Goal: Task Accomplishment & Management: Use online tool/utility

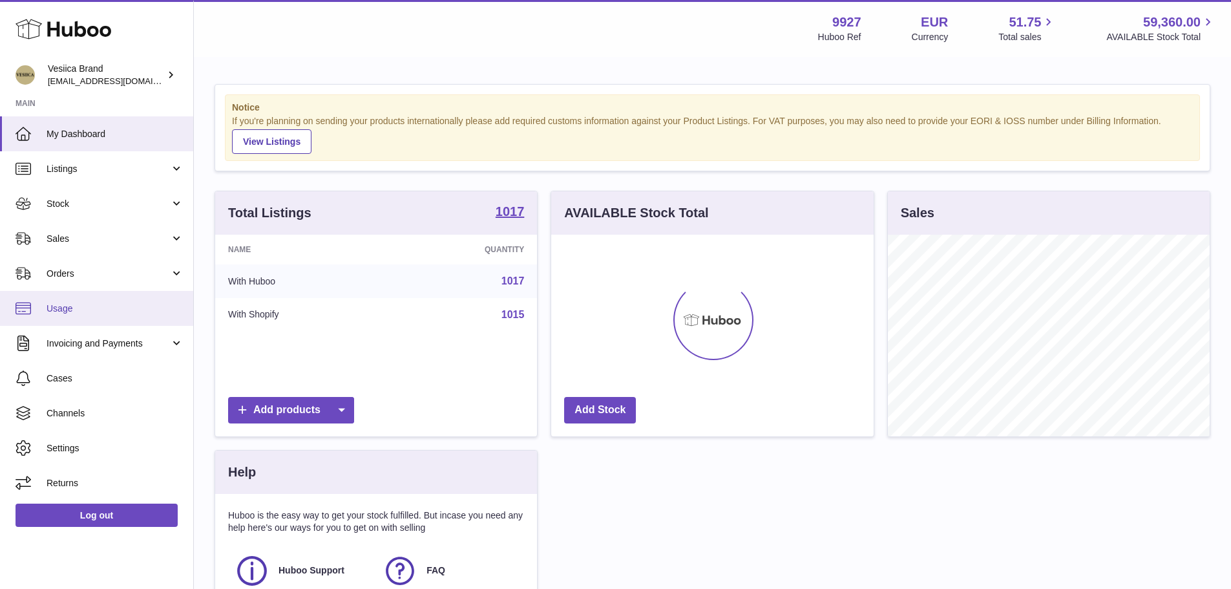
scroll to position [202, 323]
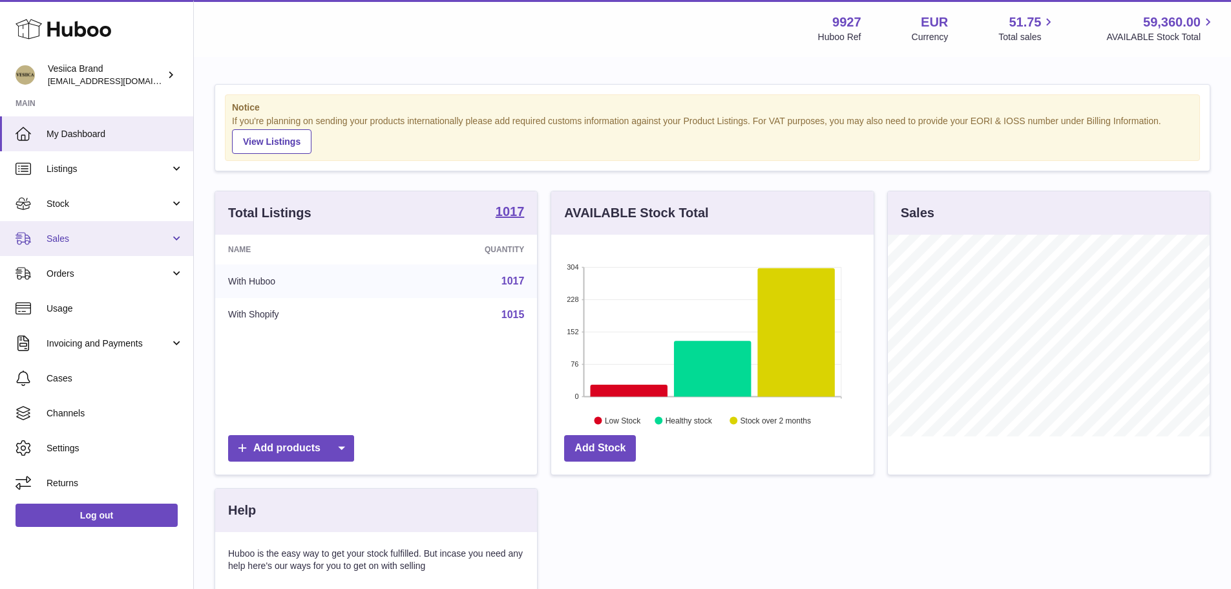
click at [114, 244] on span "Sales" at bounding box center [108, 239] width 123 height 12
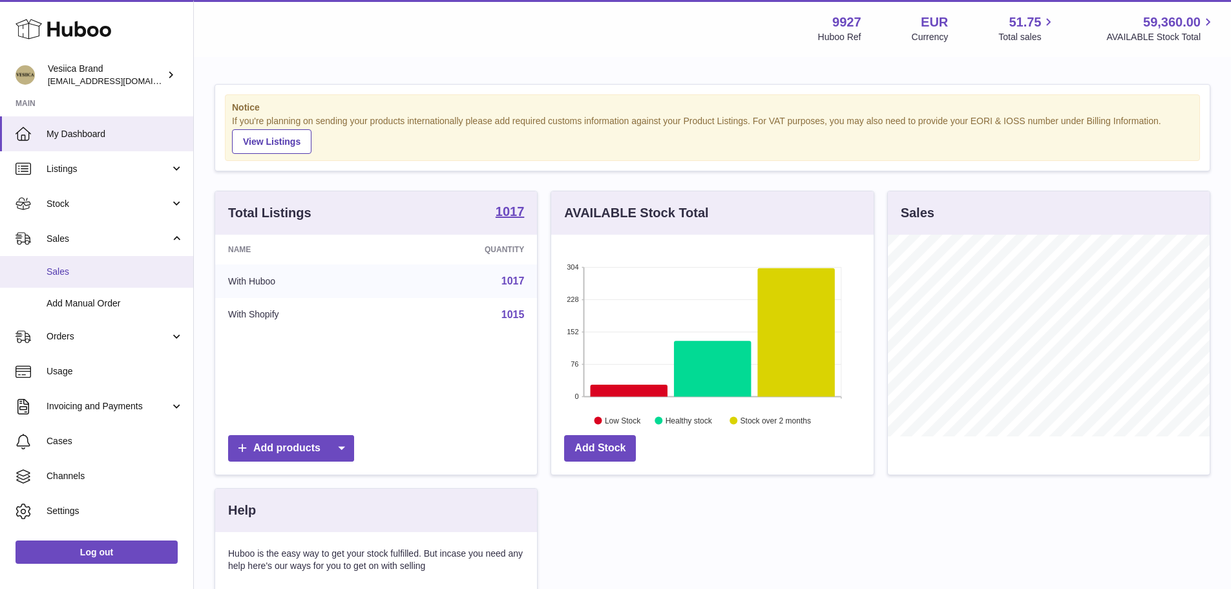
click at [127, 276] on span "Sales" at bounding box center [115, 272] width 137 height 12
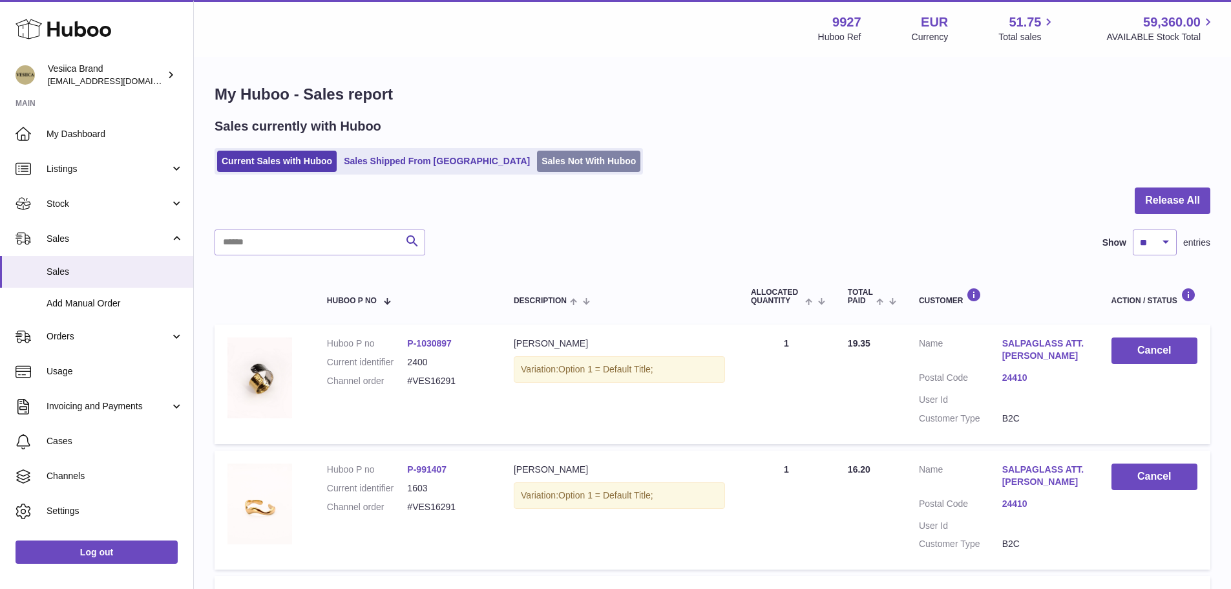
click at [576, 171] on link "Sales Not With Huboo" at bounding box center [588, 161] width 103 height 21
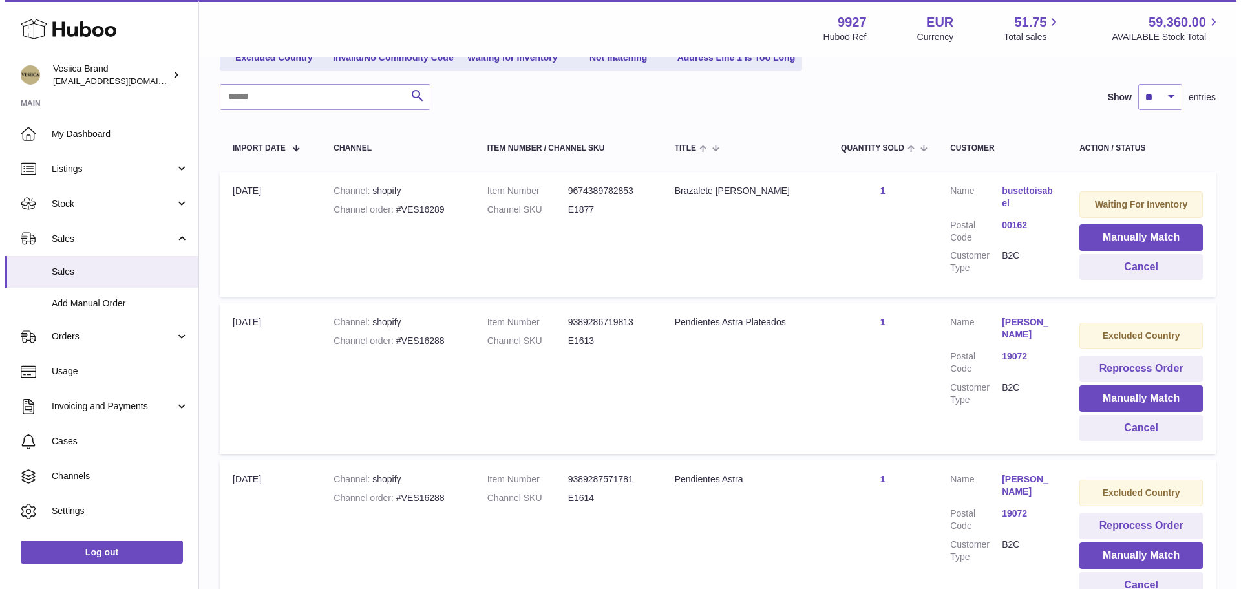
scroll to position [129, 0]
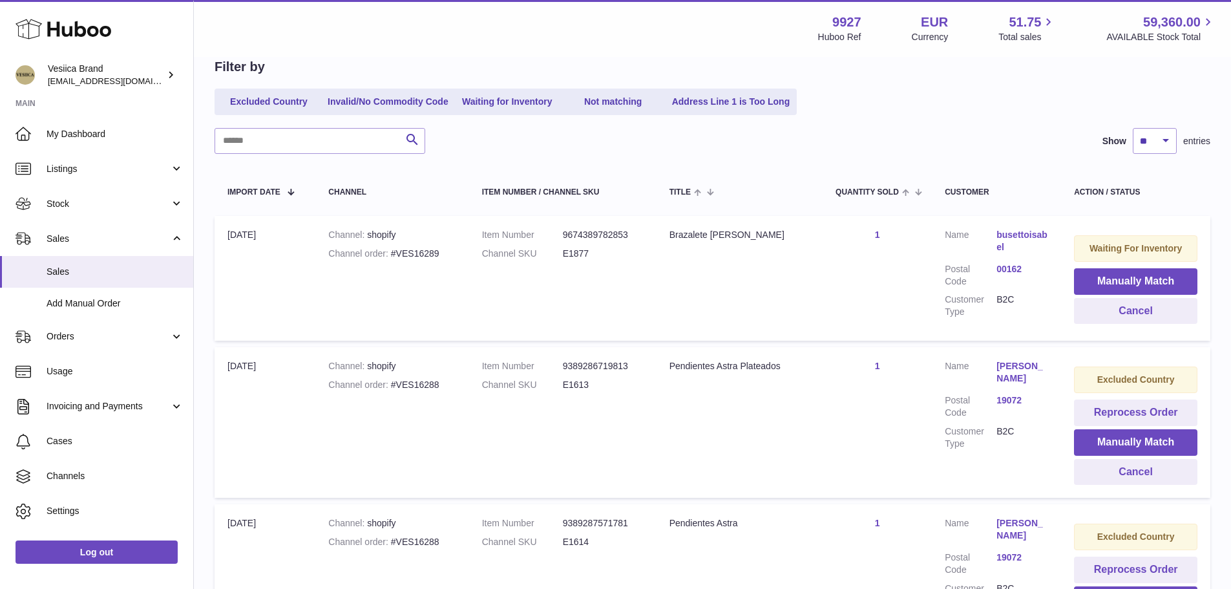
click at [1001, 233] on link "busettoisabel" at bounding box center [1023, 241] width 52 height 25
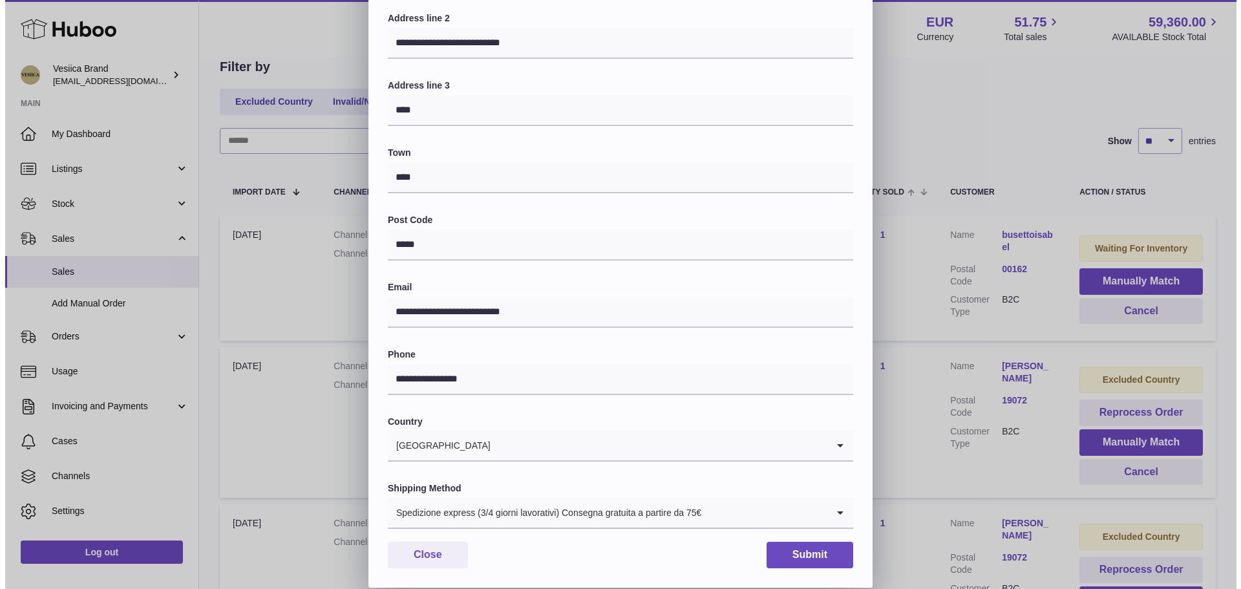
scroll to position [0, 0]
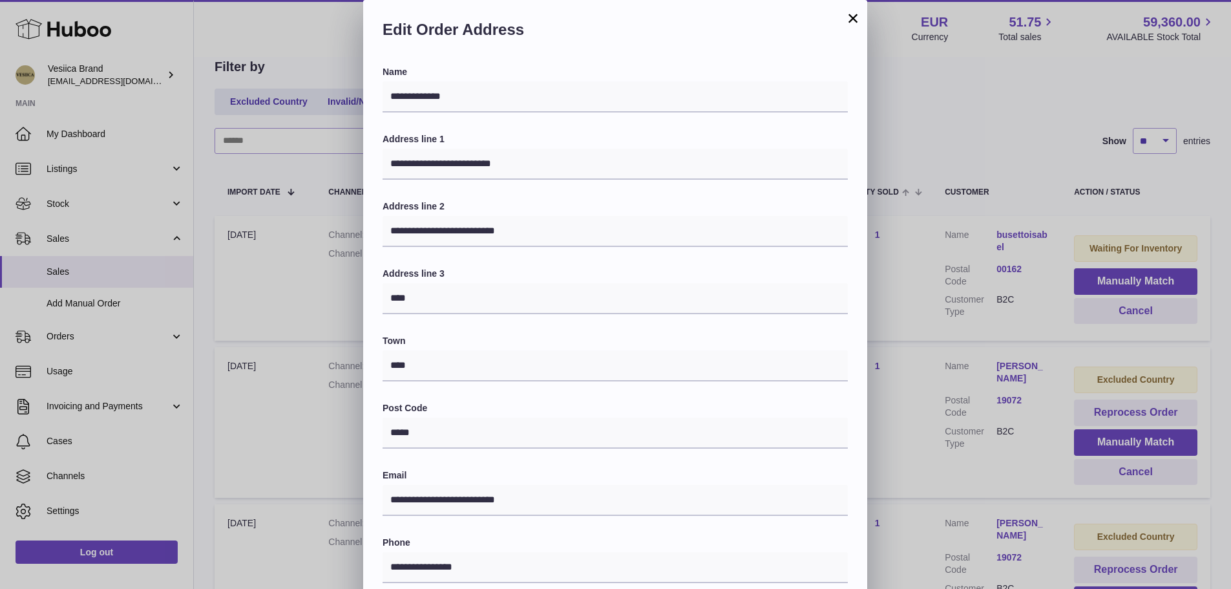
click at [915, 367] on div "**********" at bounding box center [615, 388] width 1231 height 776
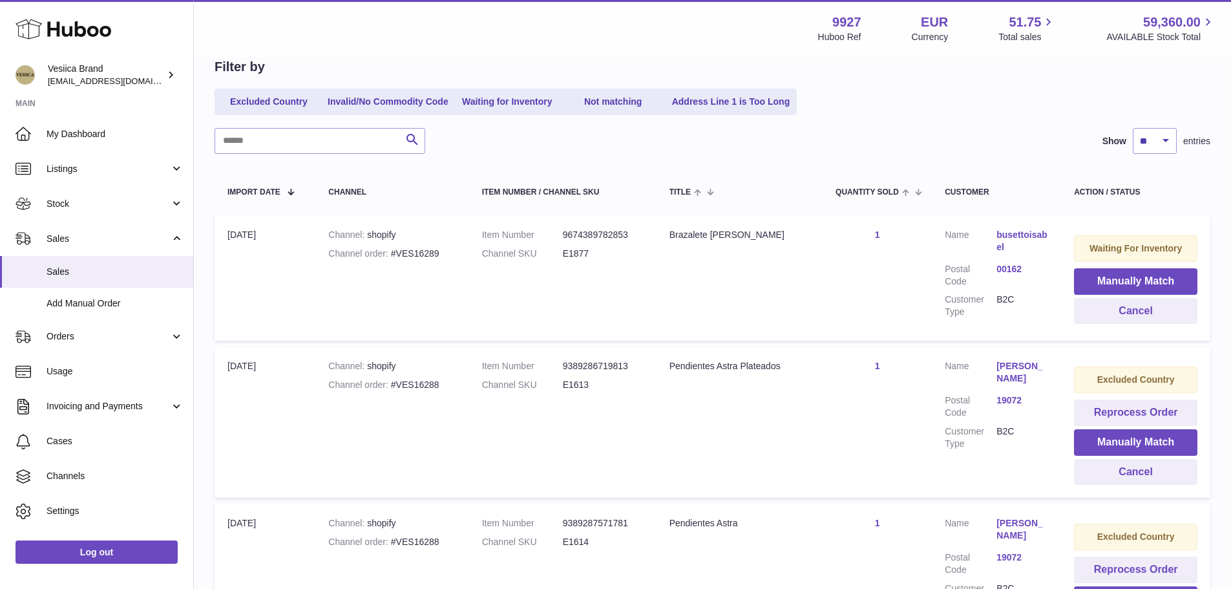
click at [1015, 376] on link "[PERSON_NAME]" at bounding box center [1023, 372] width 52 height 25
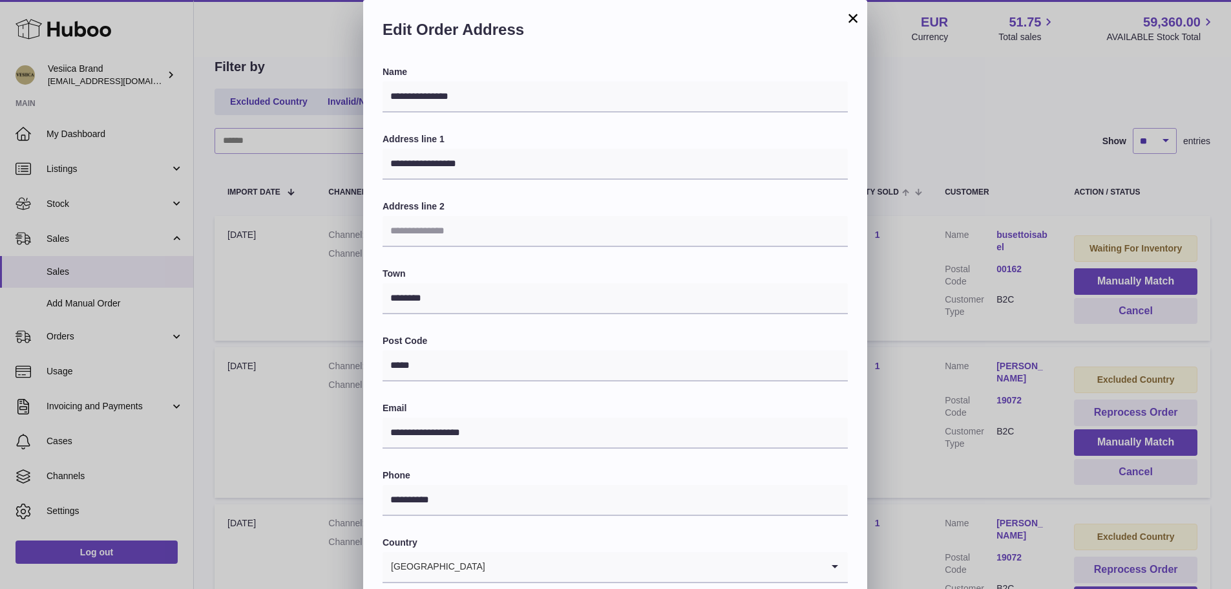
click at [922, 394] on div "**********" at bounding box center [615, 388] width 1231 height 776
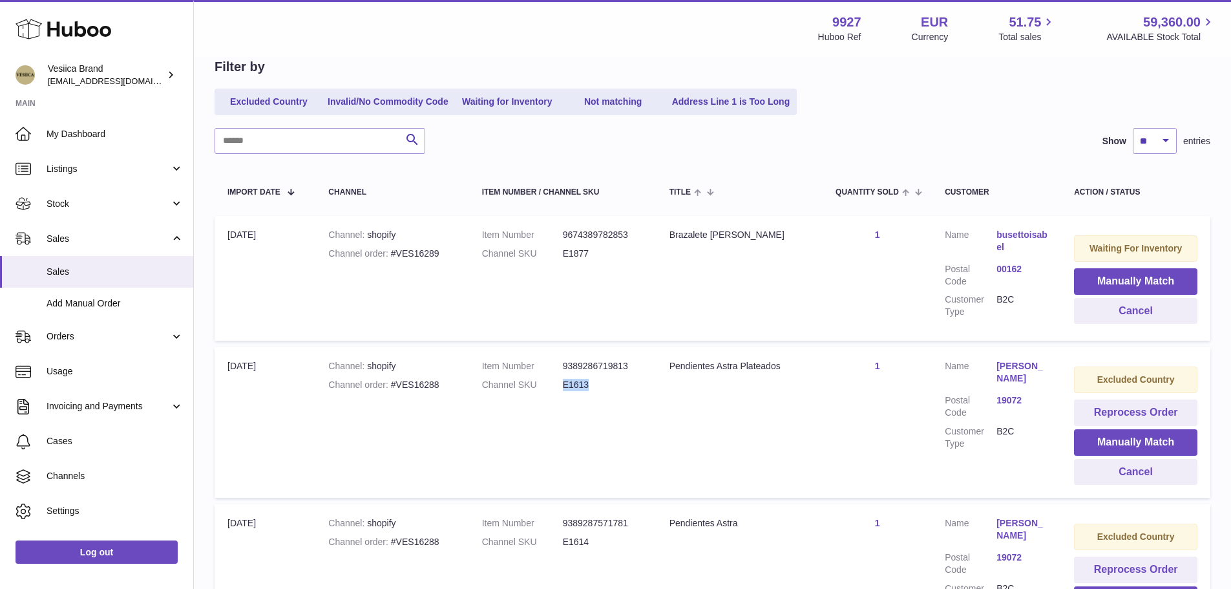
drag, startPoint x: 593, startPoint y: 386, endPoint x: 560, endPoint y: 387, distance: 33.0
click at [560, 387] on dl "Item Number 9389286719813 Channel SKU E1613" at bounding box center [563, 378] width 162 height 37
copy dl "E1613"
click at [1121, 418] on button "Reprocess Order" at bounding box center [1135, 412] width 123 height 27
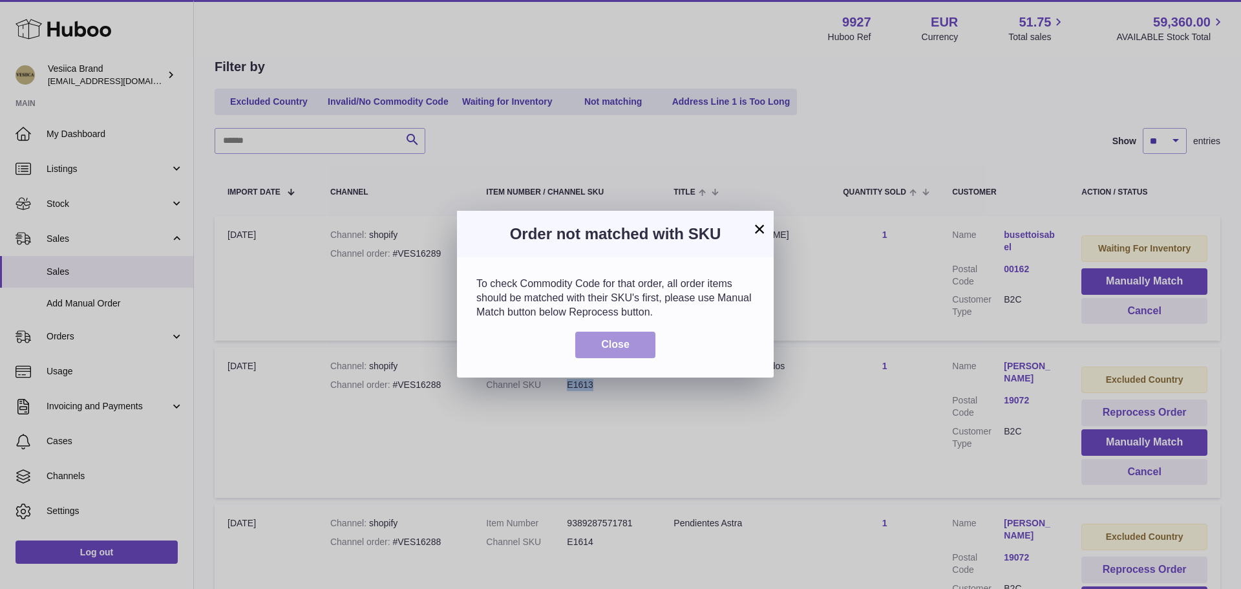
drag, startPoint x: 603, startPoint y: 342, endPoint x: 650, endPoint y: 359, distance: 50.1
click at [605, 343] on span "Close" at bounding box center [615, 344] width 28 height 11
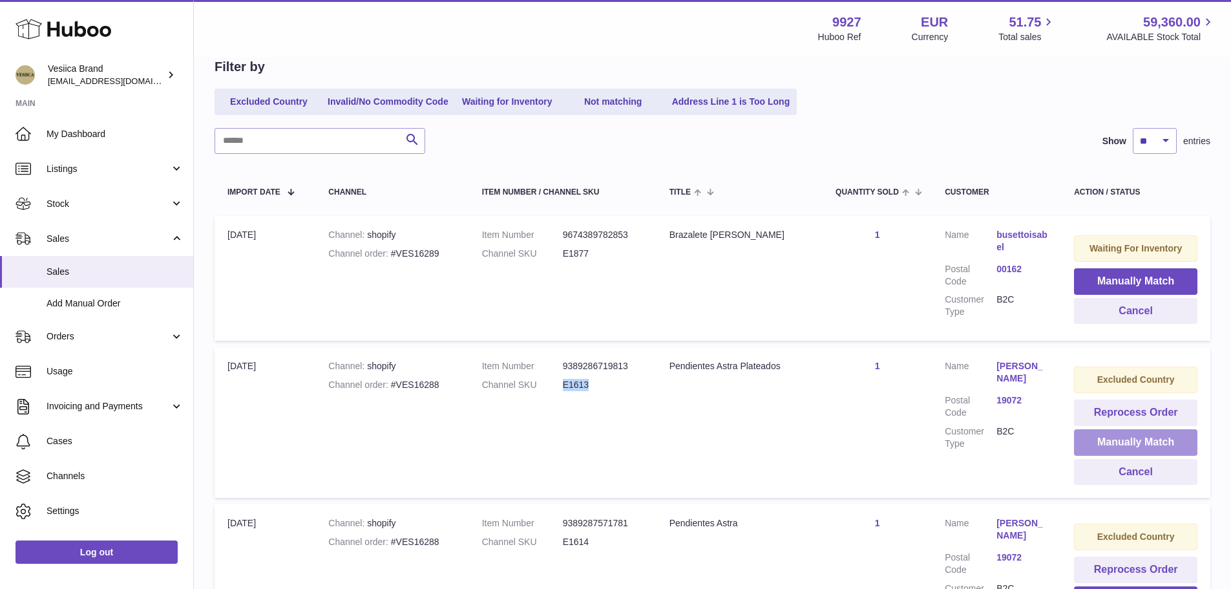
click at [1144, 446] on button "Manually Match" at bounding box center [1135, 442] width 123 height 27
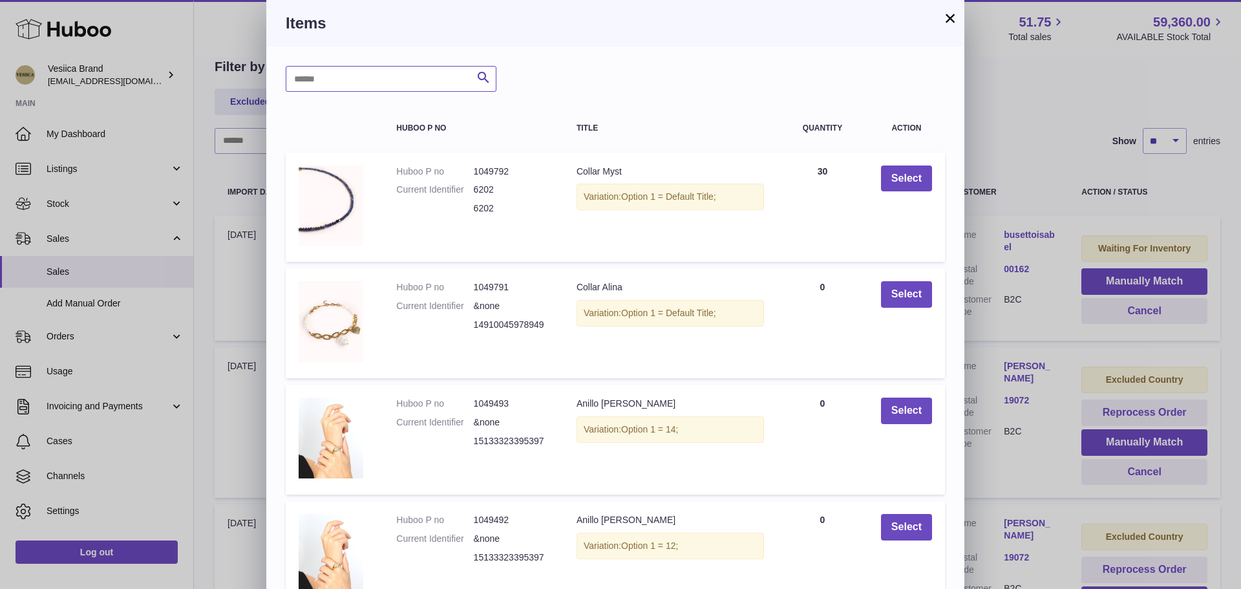
click at [357, 74] on input "text" at bounding box center [391, 79] width 211 height 26
paste input "*****"
type input "*****"
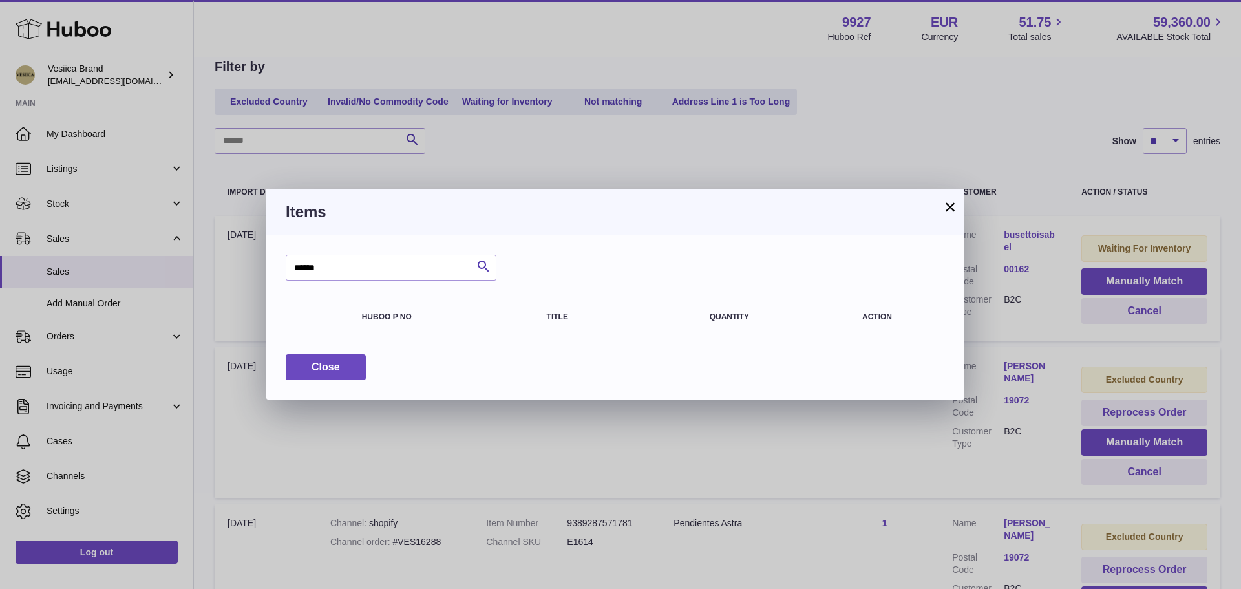
click at [945, 206] on button "×" at bounding box center [950, 207] width 16 height 16
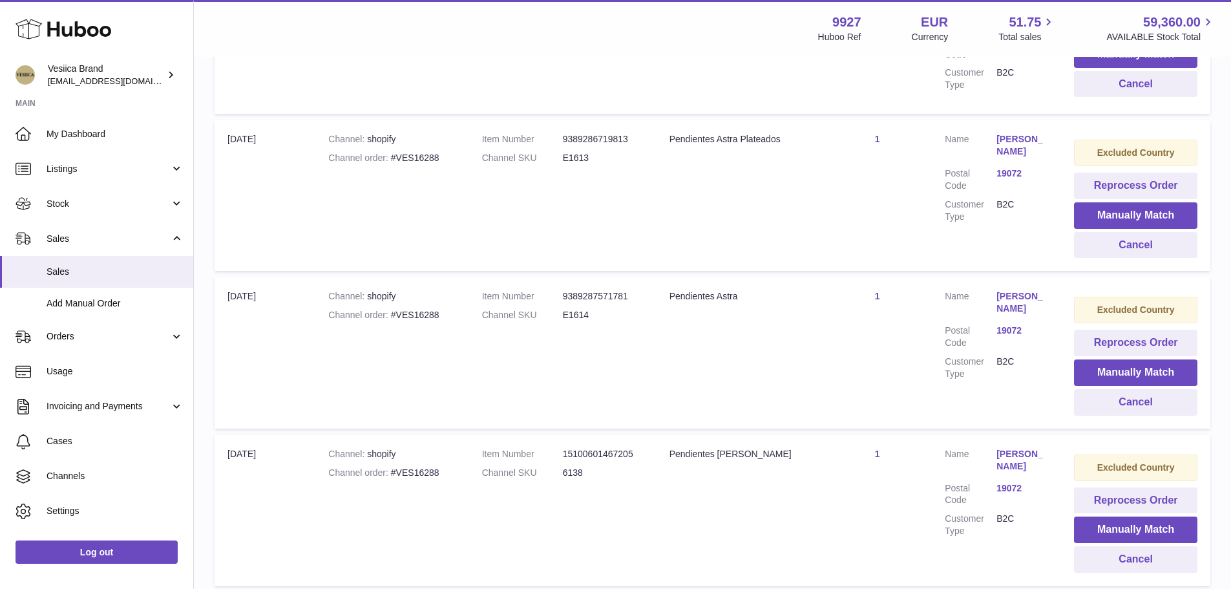
scroll to position [388, 0]
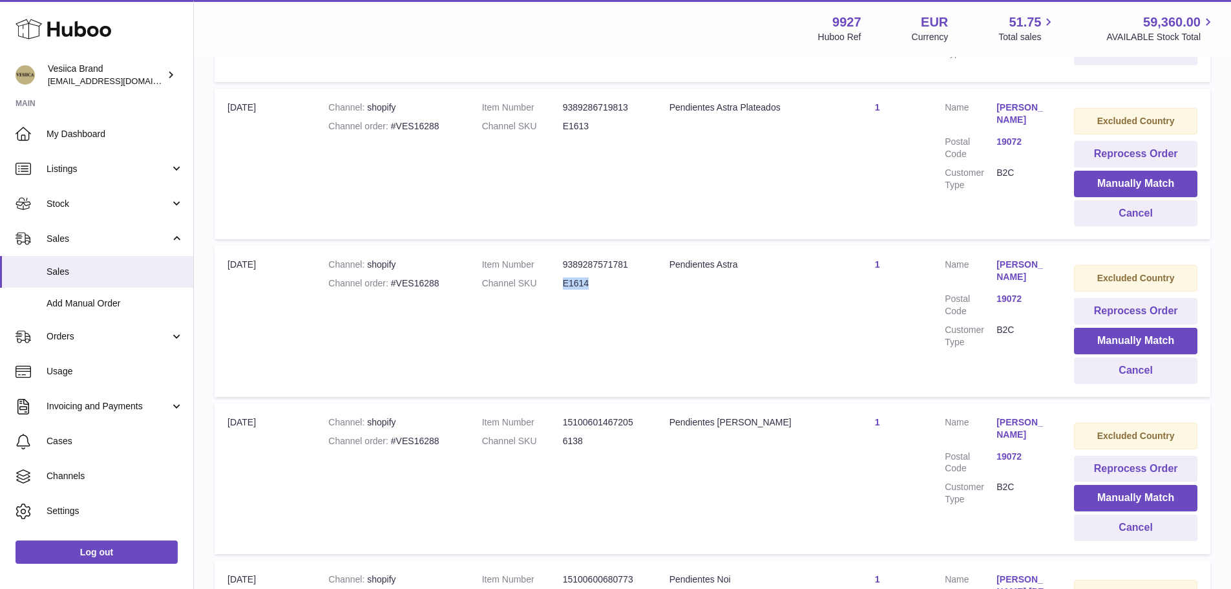
drag, startPoint x: 585, startPoint y: 286, endPoint x: 563, endPoint y: 288, distance: 22.1
click at [563, 288] on dd "E1614" at bounding box center [603, 283] width 81 height 12
copy dd "E1614"
click at [1105, 348] on button "Manually Match" at bounding box center [1135, 341] width 123 height 27
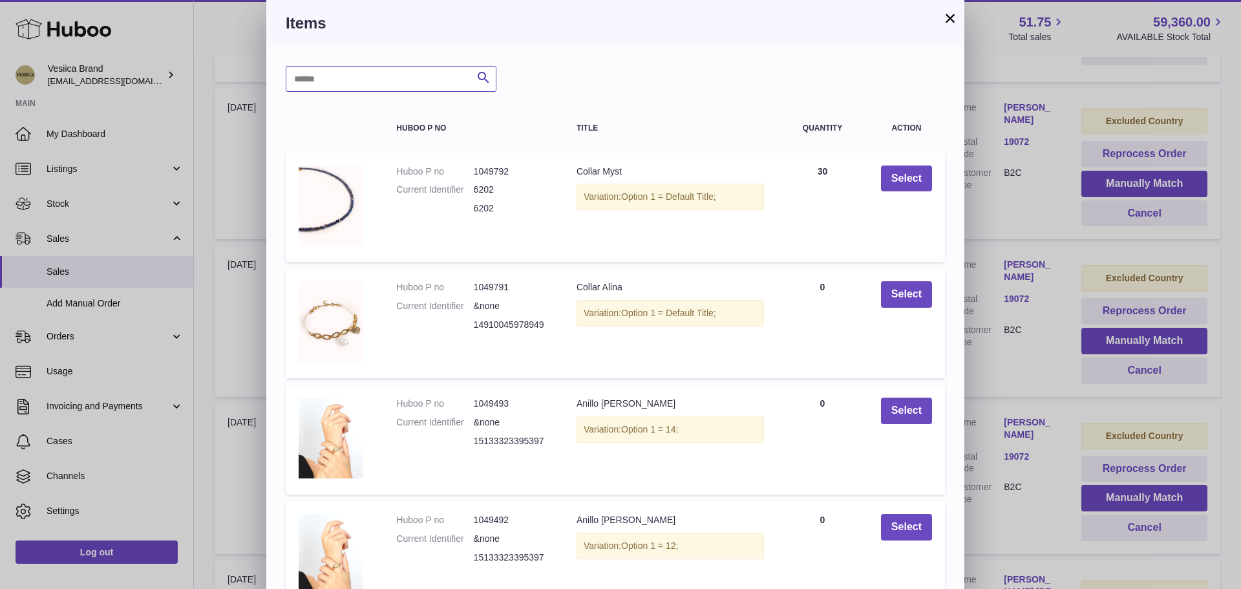
click at [388, 86] on input "text" at bounding box center [391, 79] width 211 height 26
paste input "*****"
type input "*****"
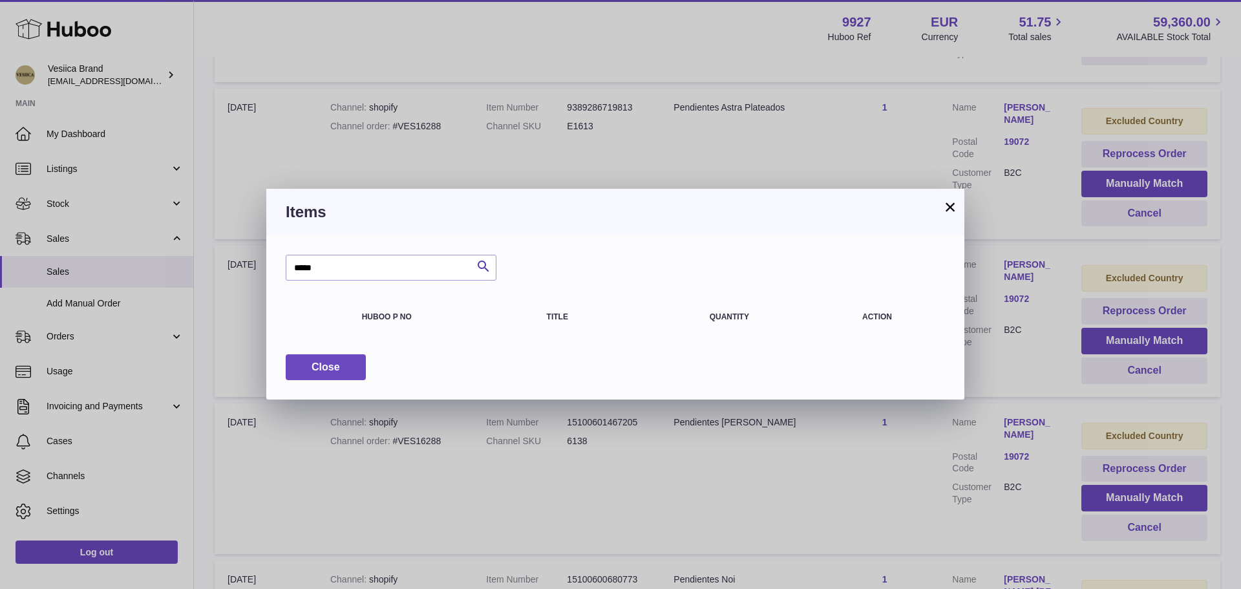
click at [949, 205] on button "×" at bounding box center [950, 207] width 16 height 16
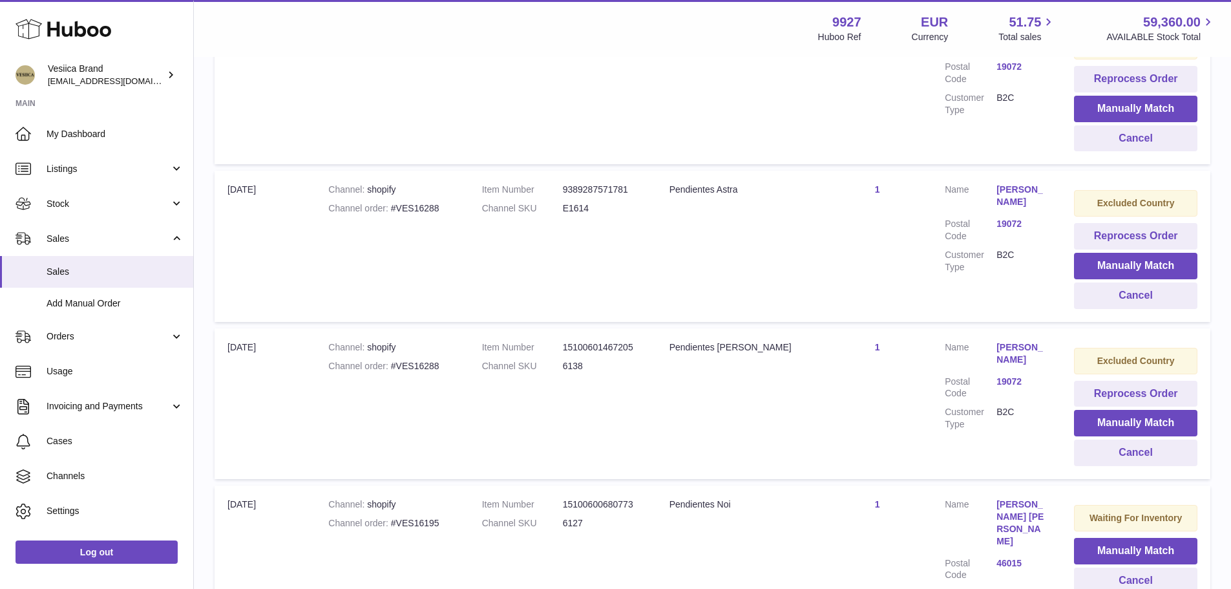
scroll to position [582, 0]
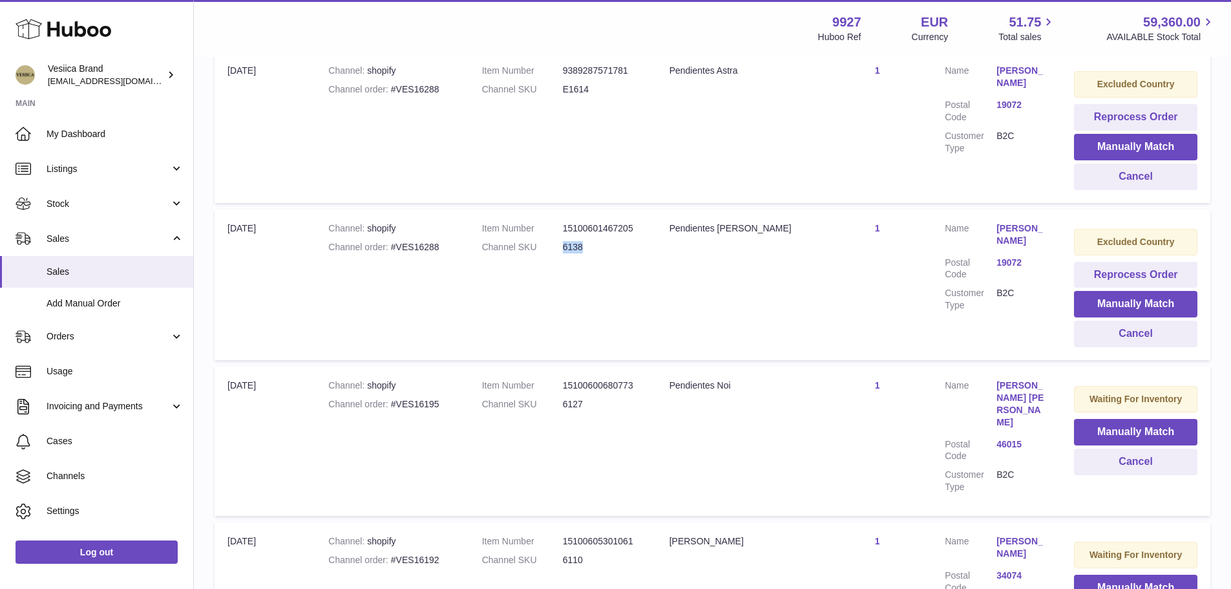
drag, startPoint x: 590, startPoint y: 247, endPoint x: 557, endPoint y: 247, distance: 33.0
click at [557, 247] on dl "Item Number 15100601467205 Channel SKU 6138" at bounding box center [563, 240] width 162 height 37
copy dl "6138"
click at [1126, 308] on button "Manually Match" at bounding box center [1135, 304] width 123 height 27
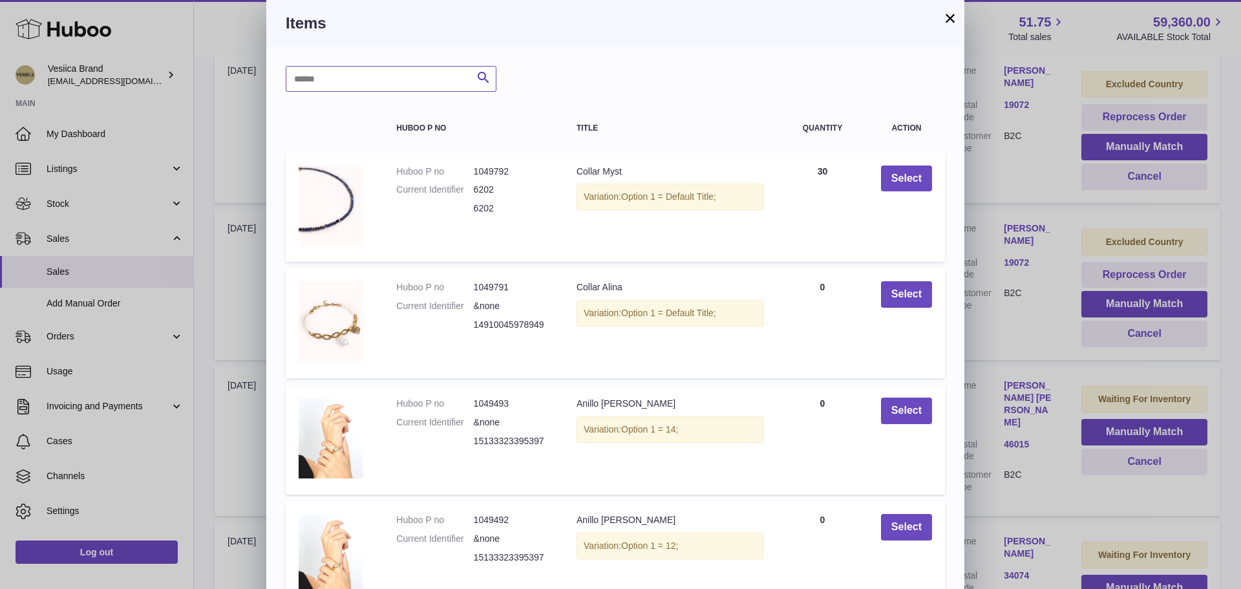
click at [334, 90] on input "text" at bounding box center [391, 79] width 211 height 26
paste input "****"
type input "****"
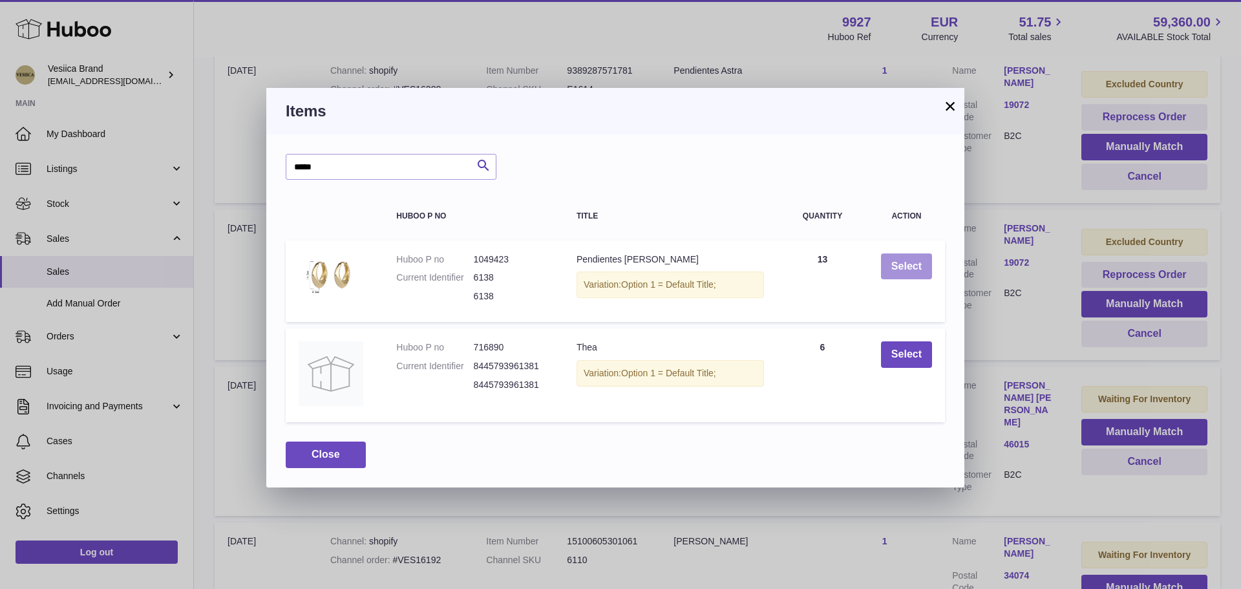
click at [887, 275] on button "Select" at bounding box center [906, 266] width 51 height 27
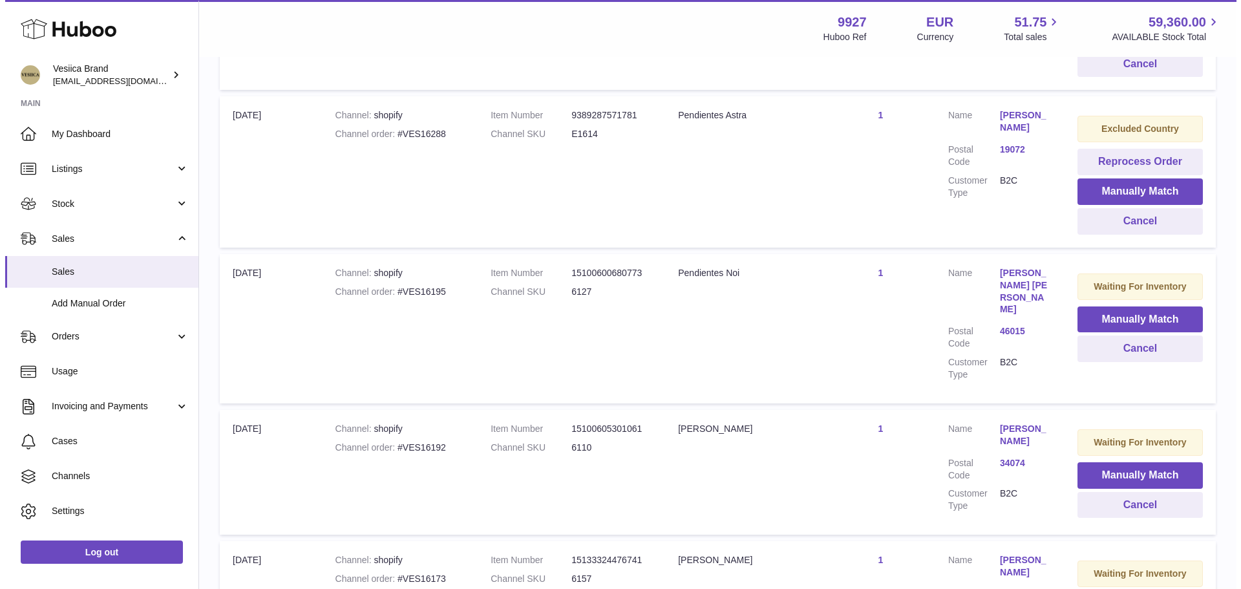
scroll to position [517, 0]
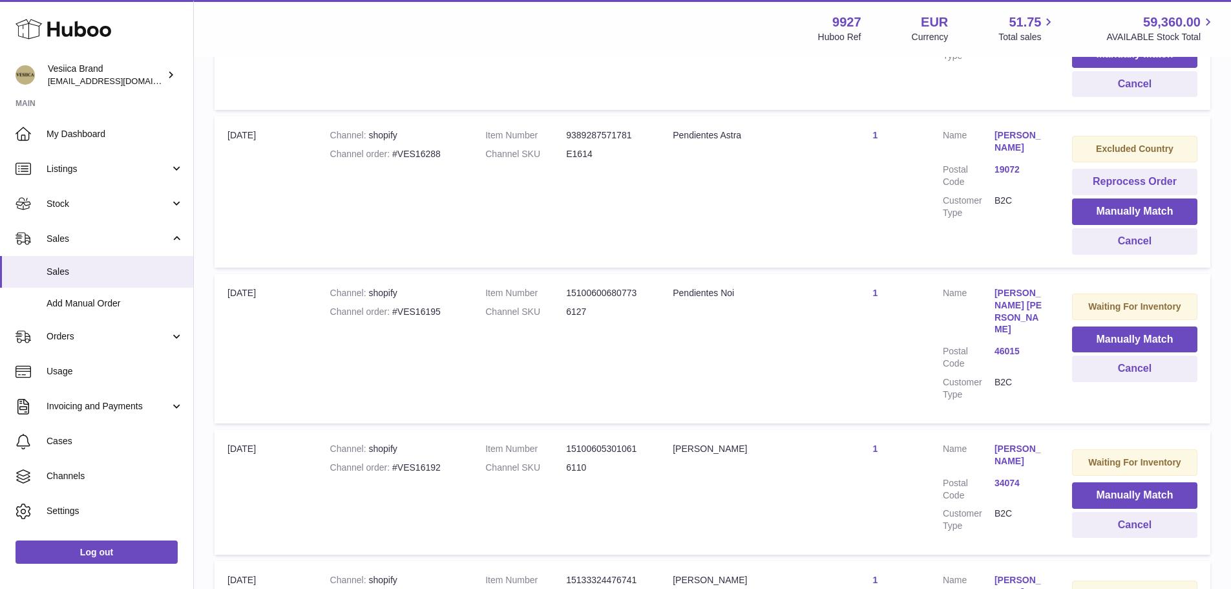
click at [1012, 151] on link "[PERSON_NAME]" at bounding box center [1021, 141] width 52 height 25
click at [913, 269] on div at bounding box center [615, 294] width 1231 height 589
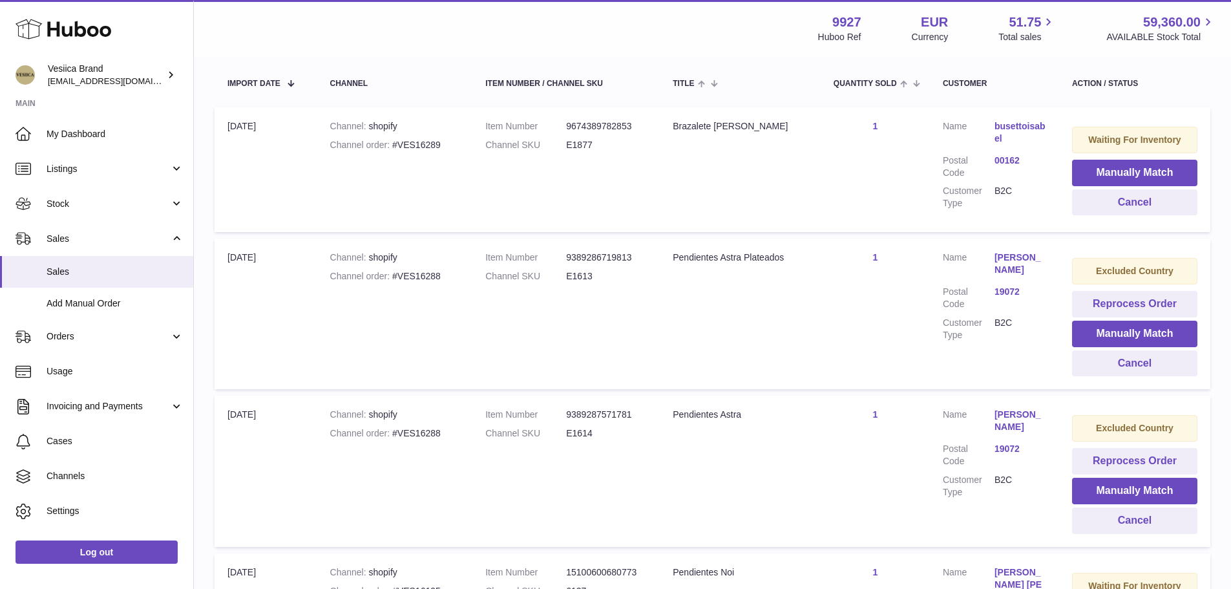
scroll to position [259, 0]
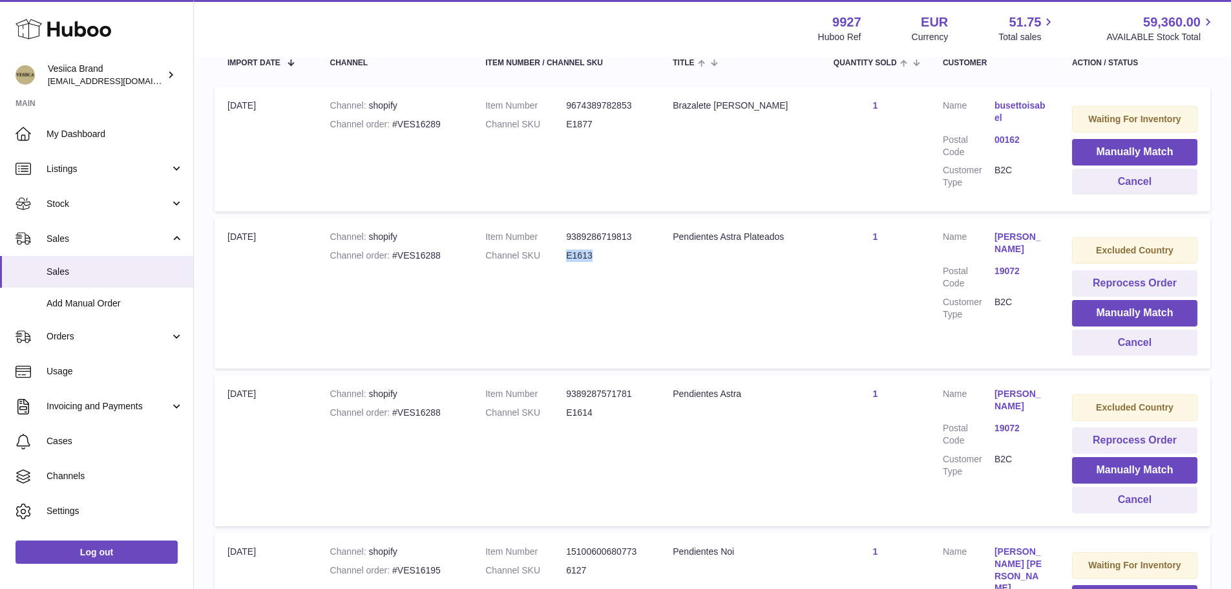
drag, startPoint x: 583, startPoint y: 257, endPoint x: 552, endPoint y: 257, distance: 31.0
click at [552, 257] on dl "Item Number 9389286719813 Channel SKU E1613" at bounding box center [566, 249] width 162 height 37
copy dl "E1613"
drag, startPoint x: 803, startPoint y: 239, endPoint x: 659, endPoint y: 239, distance: 144.1
click at [660, 239] on td "Title Pendientes Astra Plateados" at bounding box center [740, 293] width 161 height 151
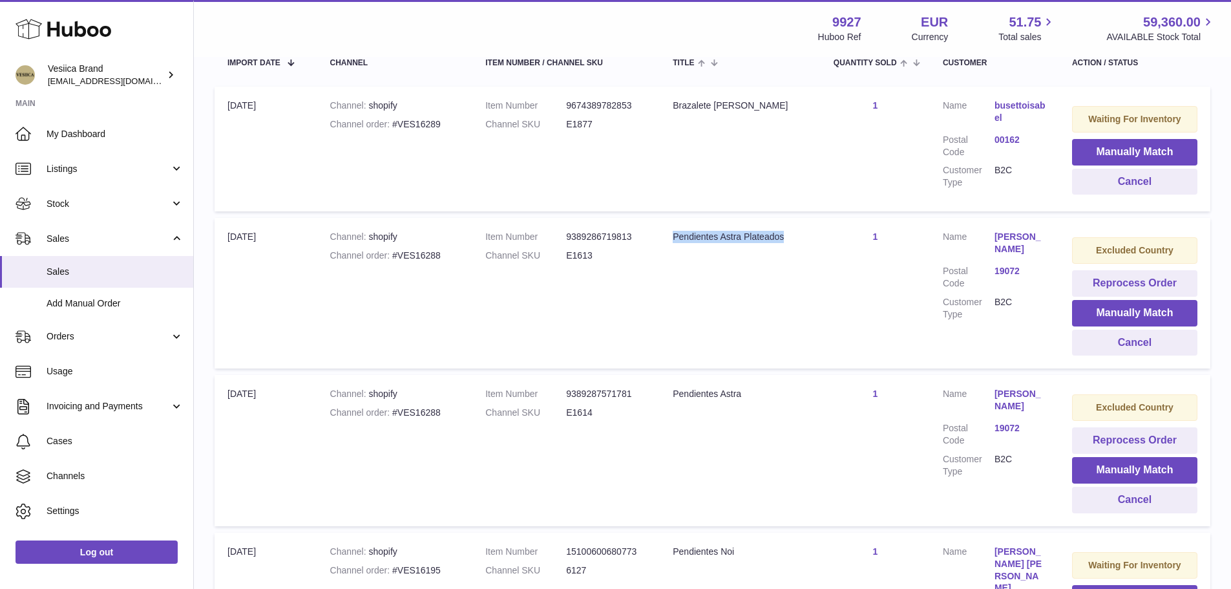
copy div "Pendientes Astra Plateados"
click at [1105, 309] on button "Manually Match" at bounding box center [1134, 313] width 125 height 27
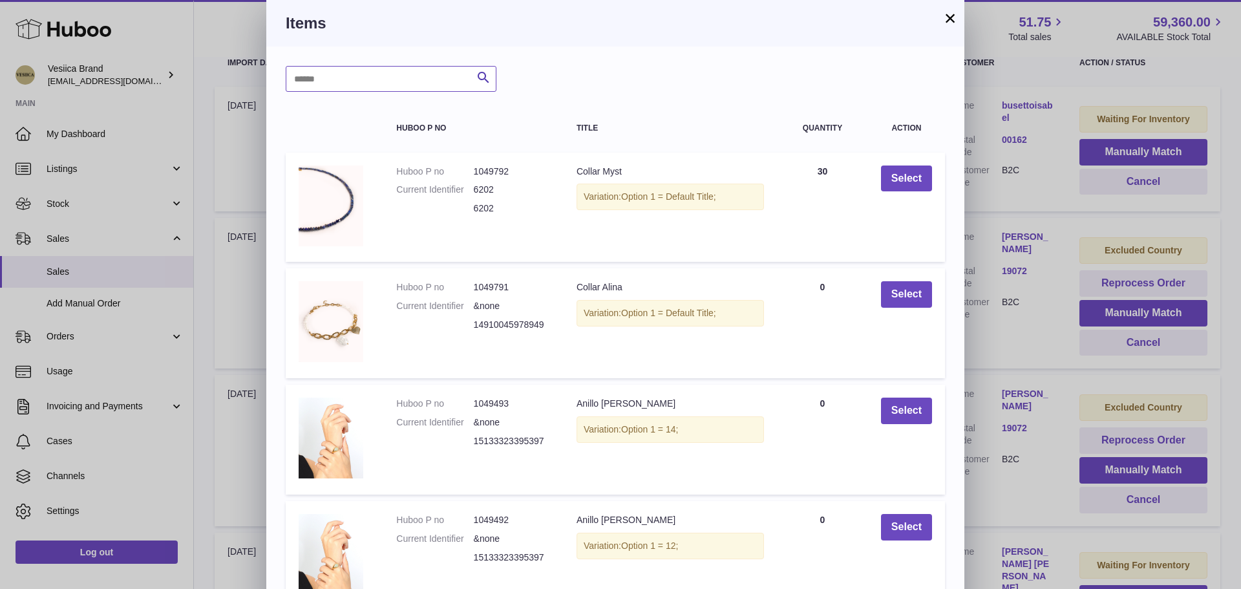
click at [342, 78] on input "text" at bounding box center [391, 79] width 211 height 26
paste input "**********"
type input "**********"
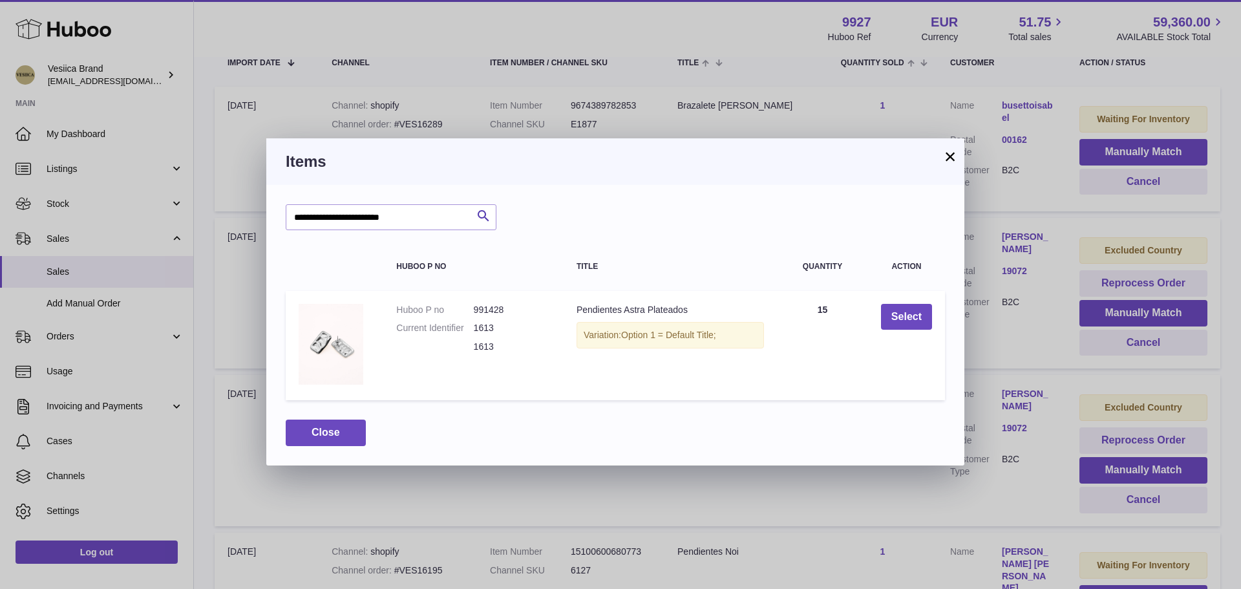
click at [946, 149] on button "×" at bounding box center [950, 157] width 16 height 16
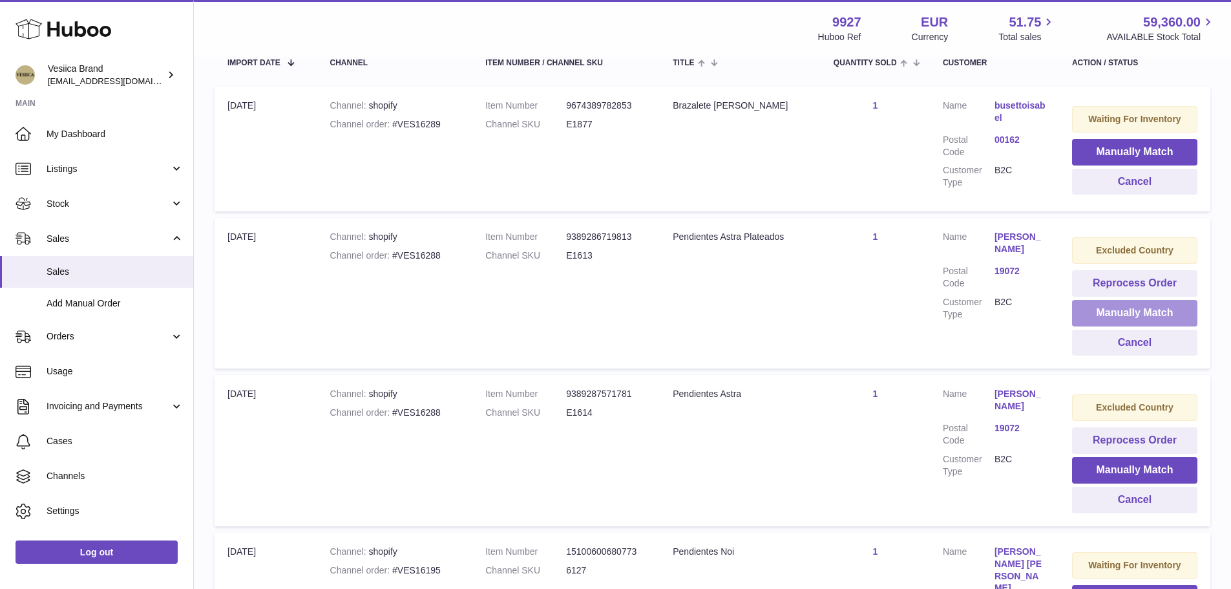
click at [1125, 316] on button "Manually Match" at bounding box center [1134, 313] width 125 height 27
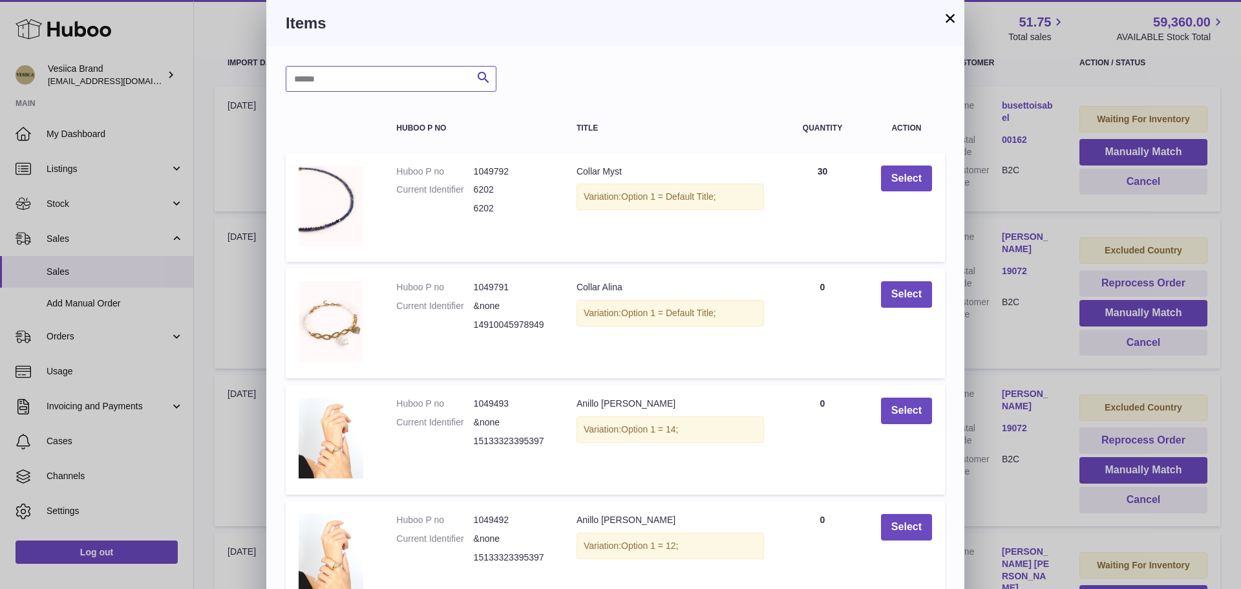
click at [405, 70] on input "text" at bounding box center [391, 79] width 211 height 26
type input "****"
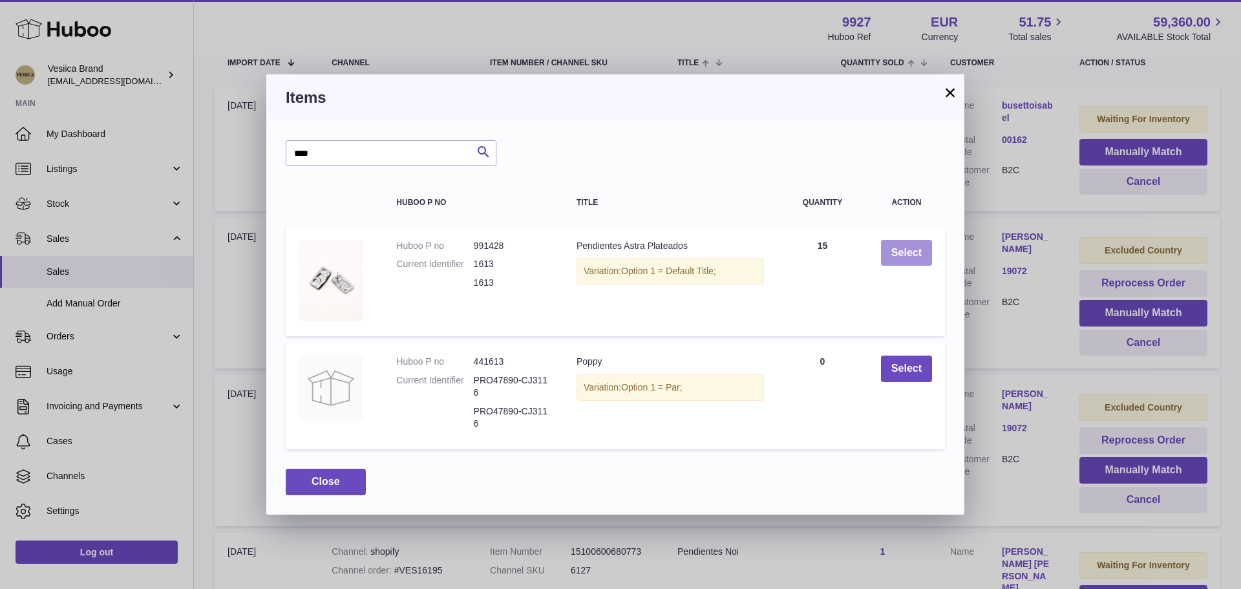
click at [899, 250] on button "Select" at bounding box center [906, 253] width 51 height 27
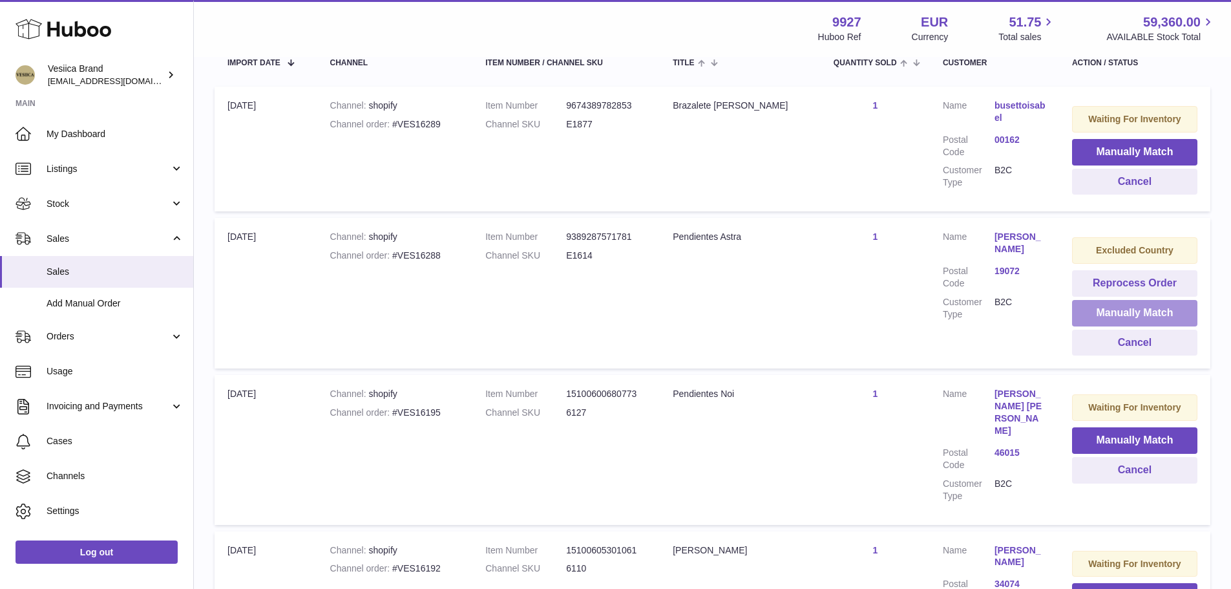
click at [1129, 322] on button "Manually Match" at bounding box center [1134, 313] width 125 height 27
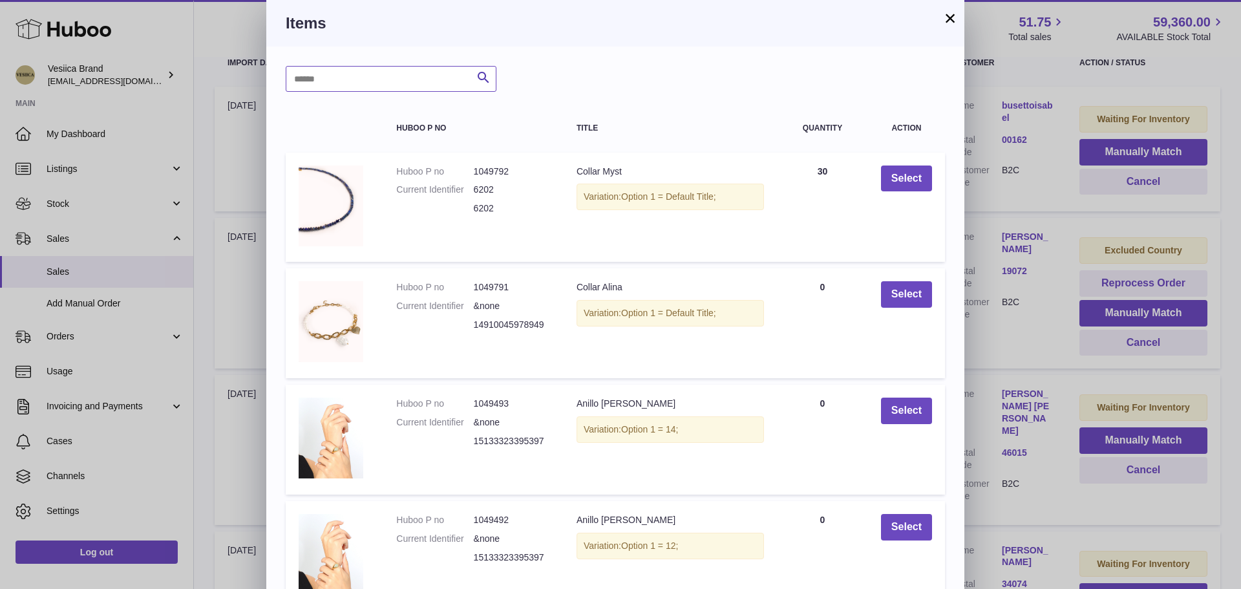
click at [407, 86] on input "text" at bounding box center [391, 79] width 211 height 26
type input "****"
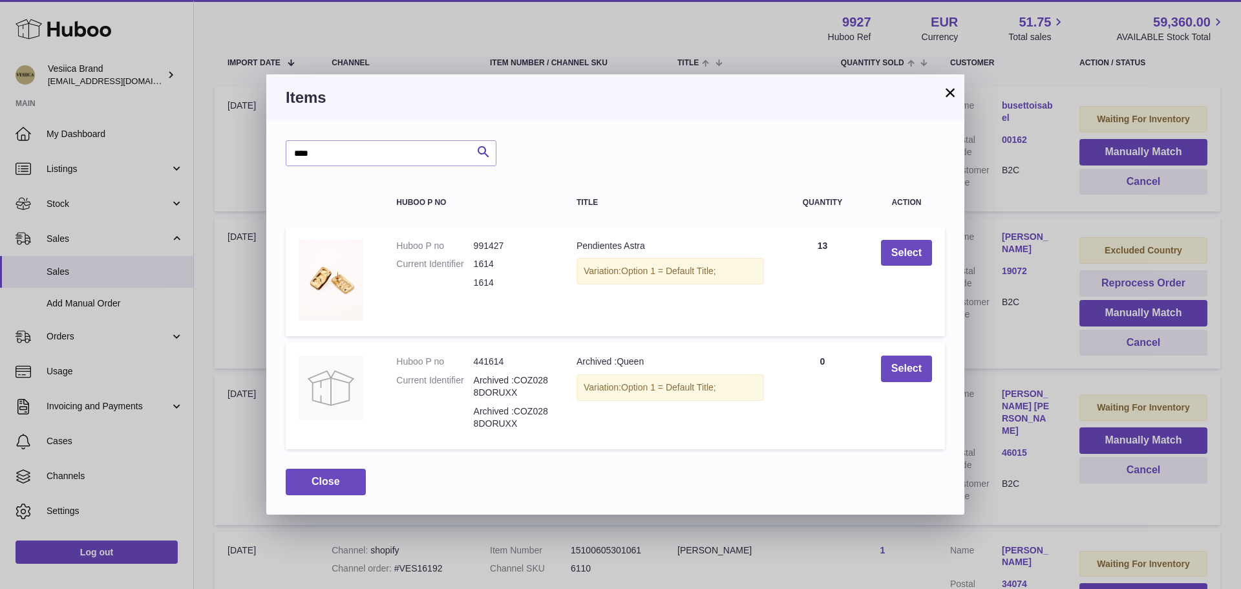
click at [946, 89] on button "×" at bounding box center [950, 93] width 16 height 16
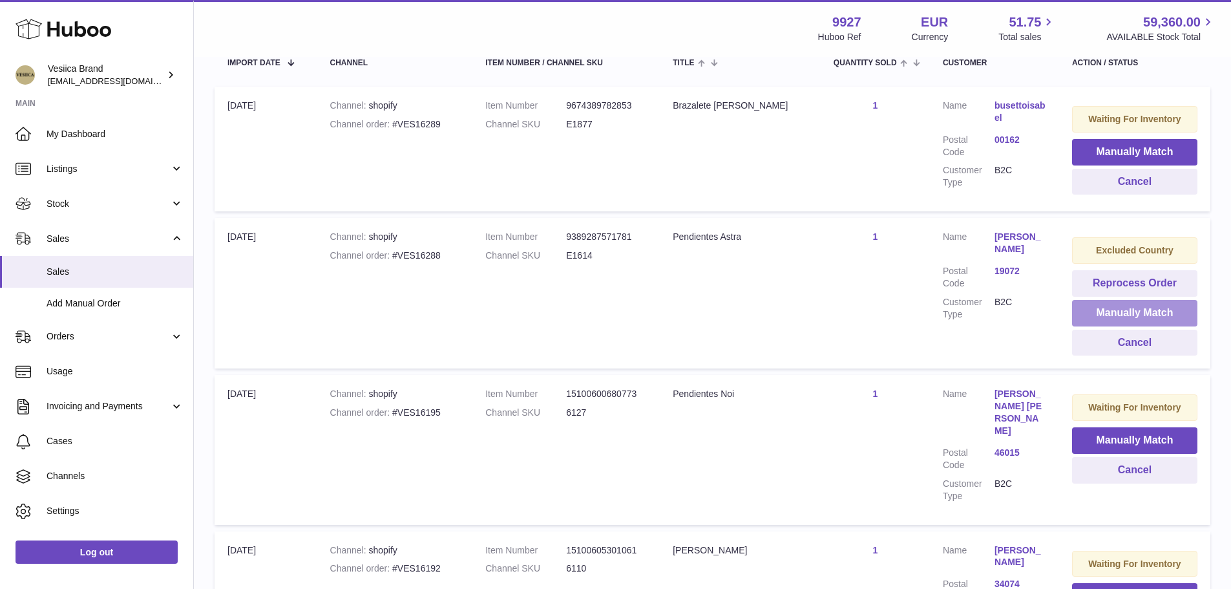
drag, startPoint x: 1143, startPoint y: 308, endPoint x: 1132, endPoint y: 306, distance: 11.2
click at [1143, 308] on button "Manually Match" at bounding box center [1134, 313] width 125 height 27
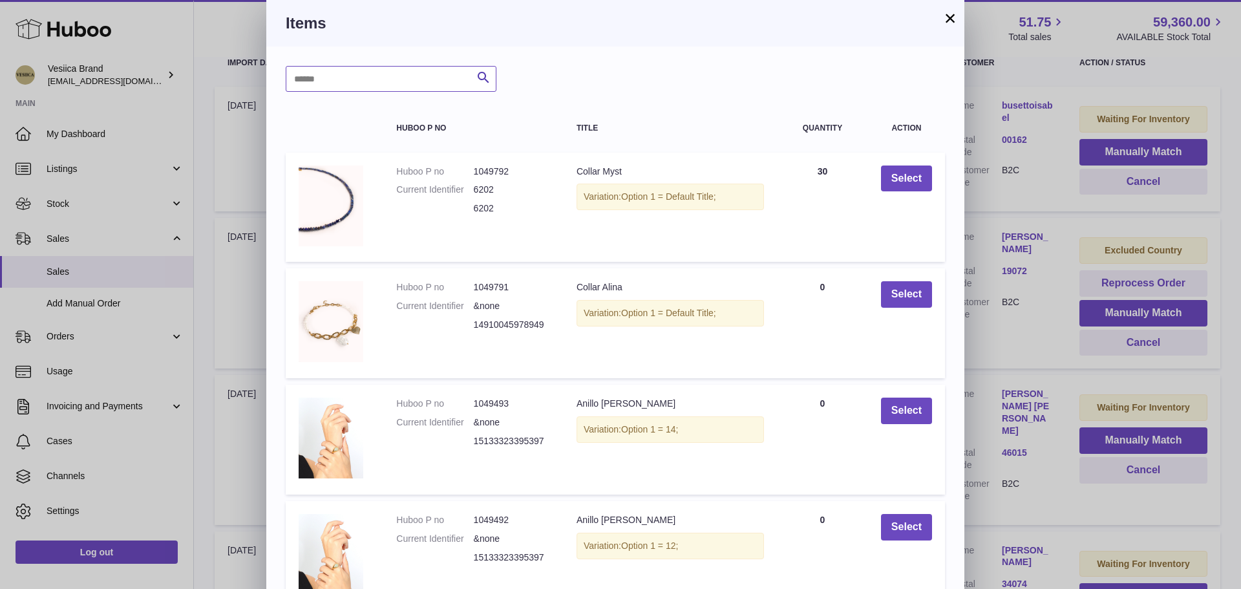
click at [434, 87] on input "text" at bounding box center [391, 79] width 211 height 26
type input "****"
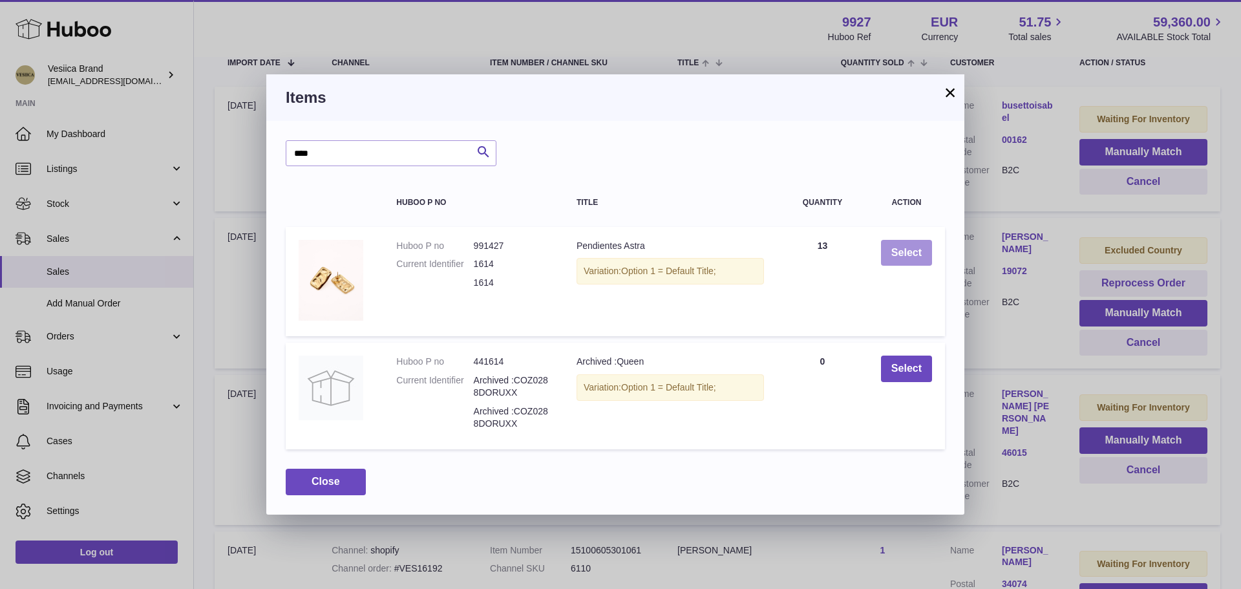
click at [922, 257] on button "Select" at bounding box center [906, 253] width 51 height 27
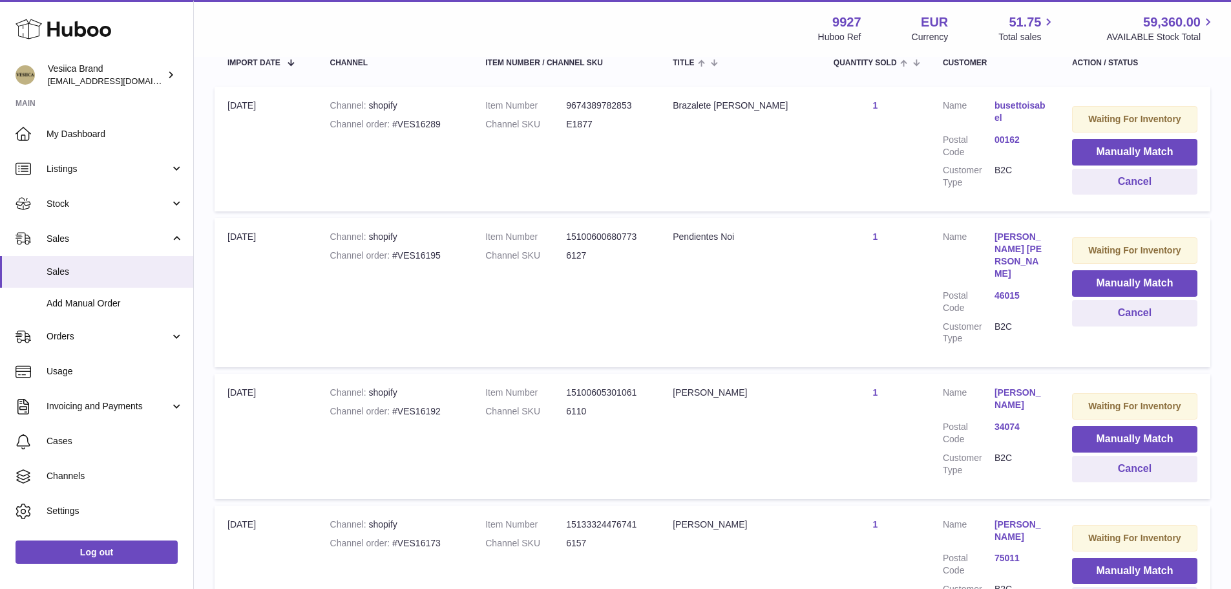
scroll to position [0, 0]
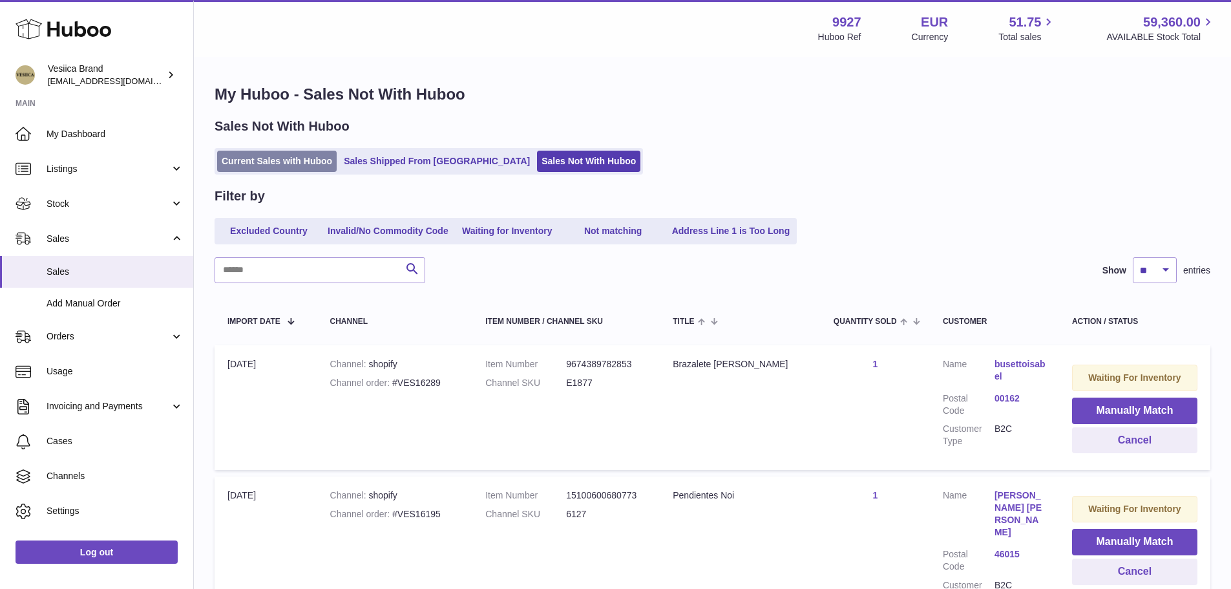
click at [242, 171] on link "Current Sales with Huboo" at bounding box center [277, 161] width 120 height 21
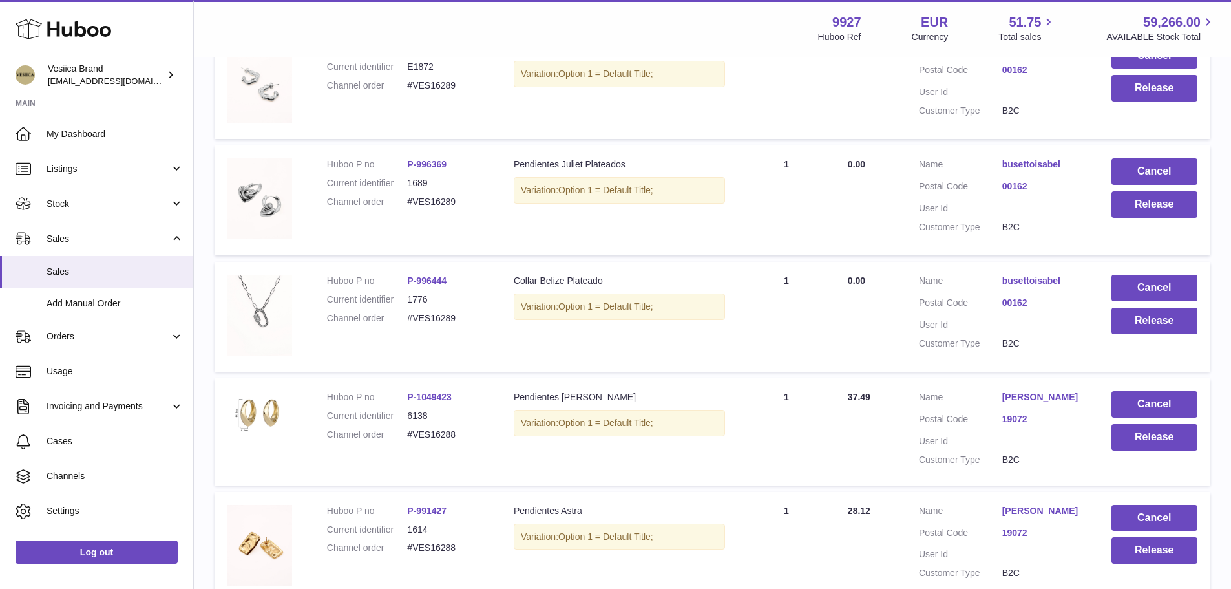
scroll to position [1081, 0]
